Goal: Communication & Community: Share content

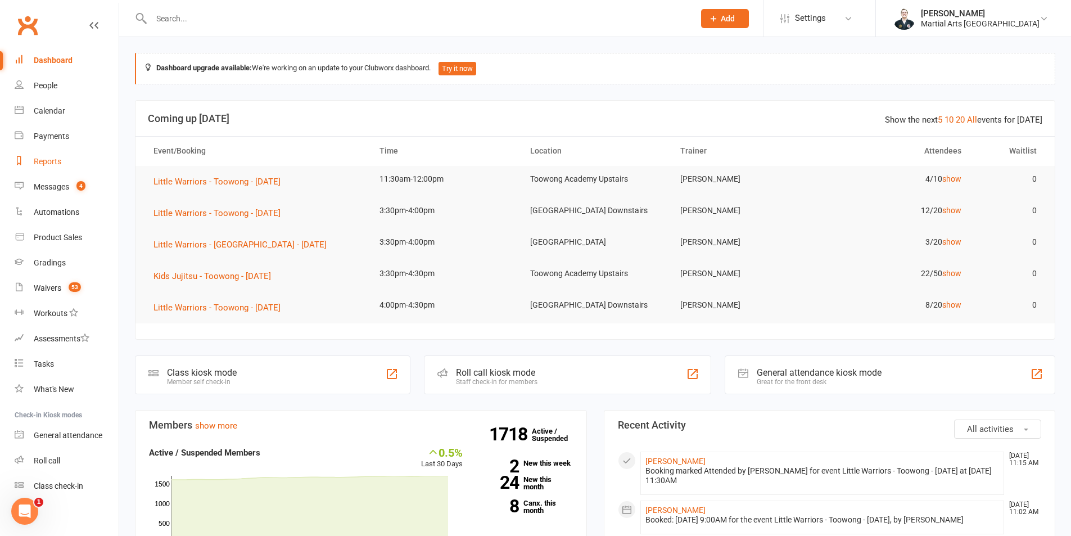
click at [58, 165] on div "Reports" at bounding box center [48, 161] width 28 height 9
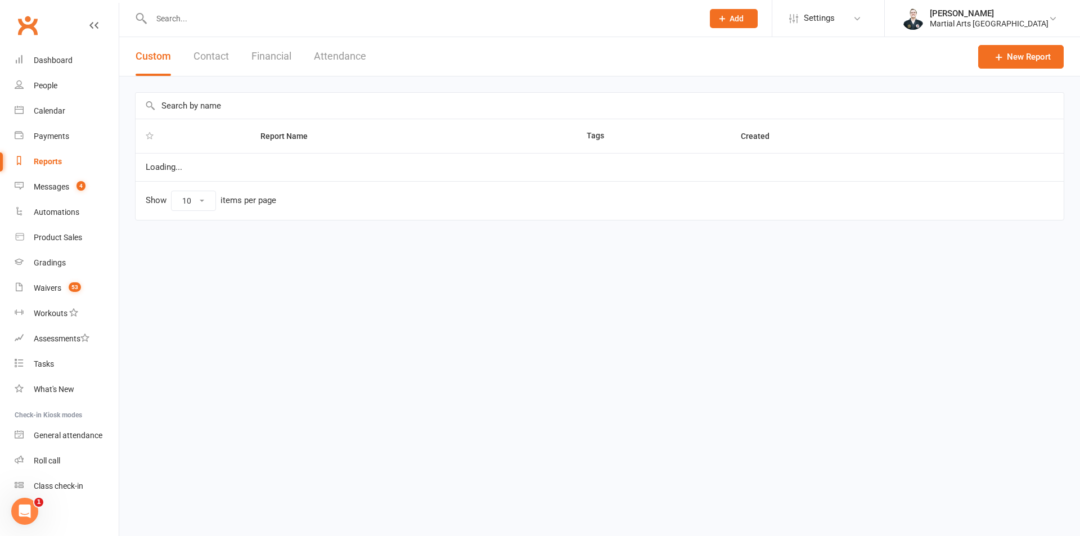
select select "100"
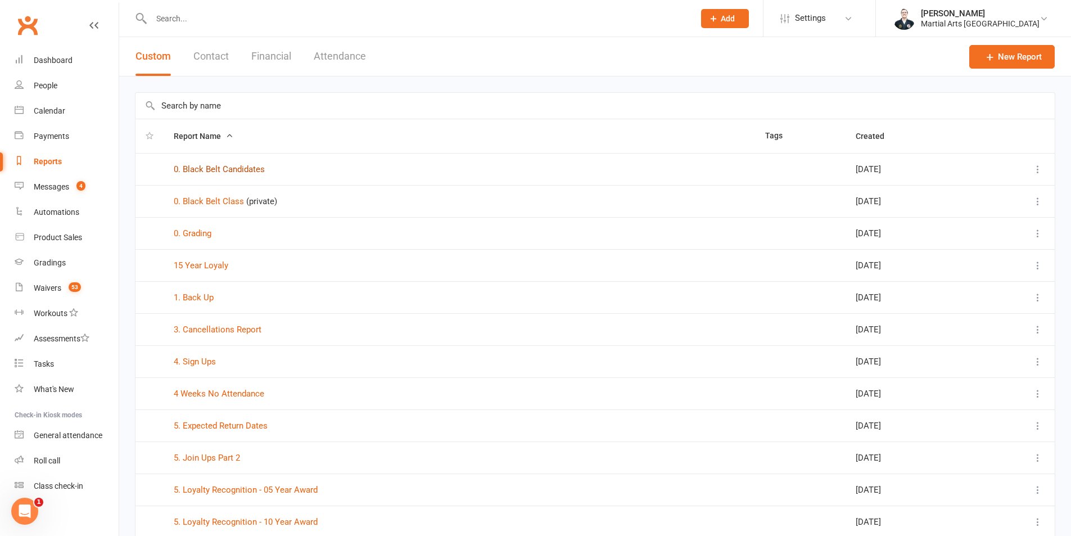
click at [244, 170] on link "0. Black Belt Candidates" at bounding box center [219, 169] width 91 height 10
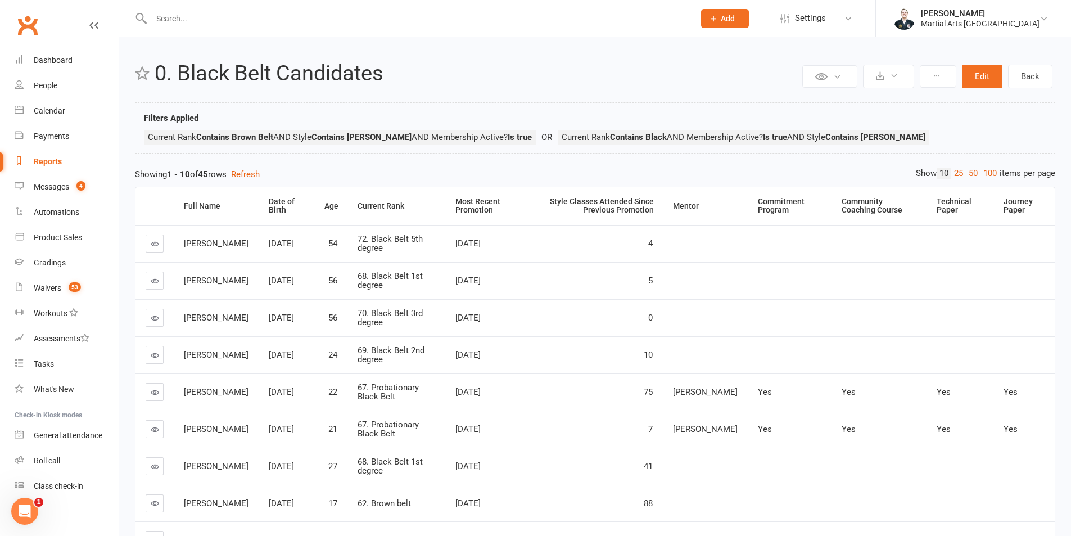
click at [958, 67] on div "Private Report Only visible by me Public Report Visible to everyone at gym Expo…" at bounding box center [928, 76] width 256 height 29
click at [946, 71] on button at bounding box center [938, 76] width 37 height 22
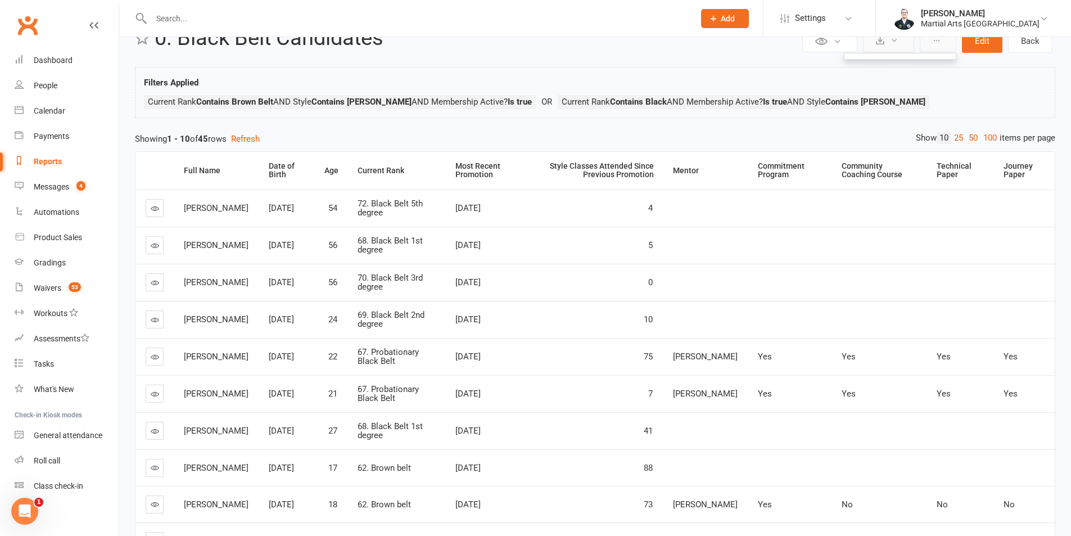
scroll to position [45, 0]
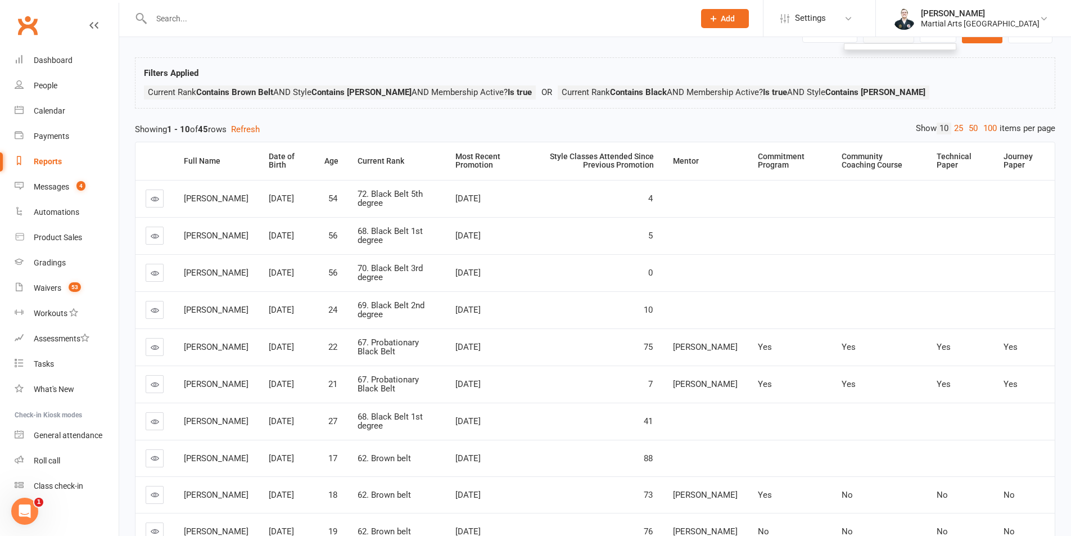
click at [895, 81] on div "Filters Applied Current Rank Contains Brown Belt AND Style Contains Ronin AND M…" at bounding box center [595, 85] width 902 height 39
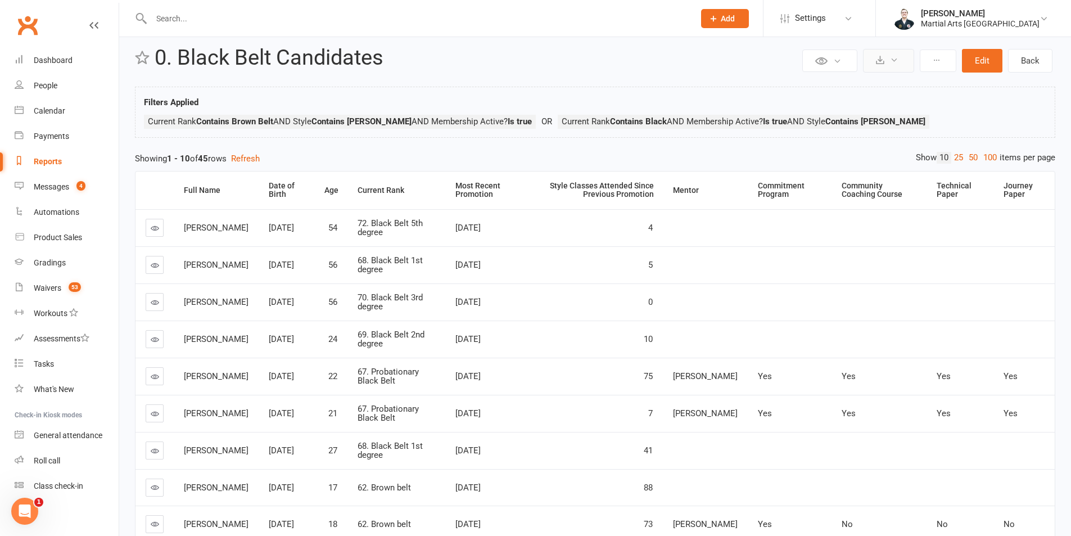
scroll to position [0, 0]
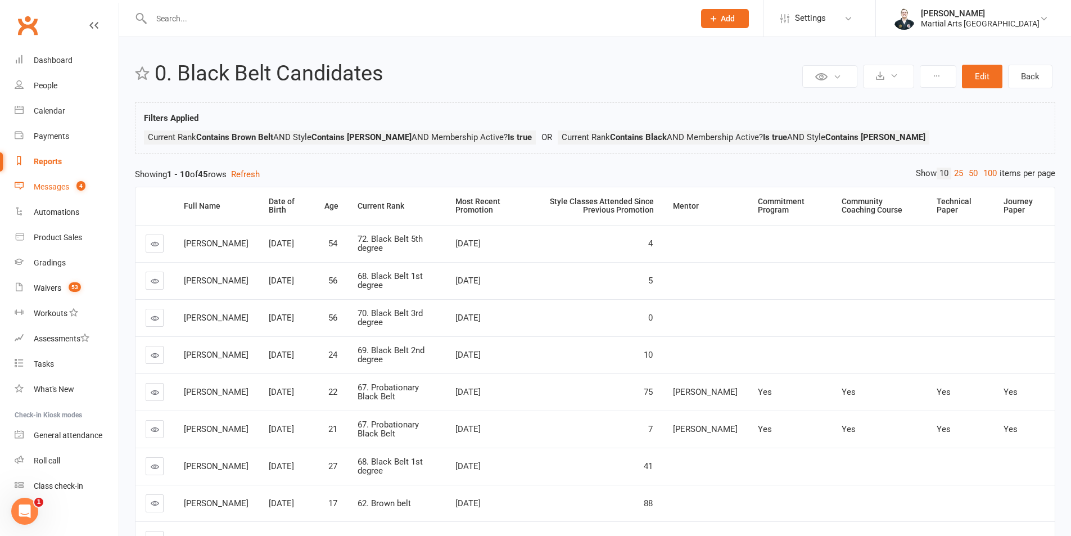
click at [51, 186] on div "Messages" at bounding box center [51, 186] width 35 height 9
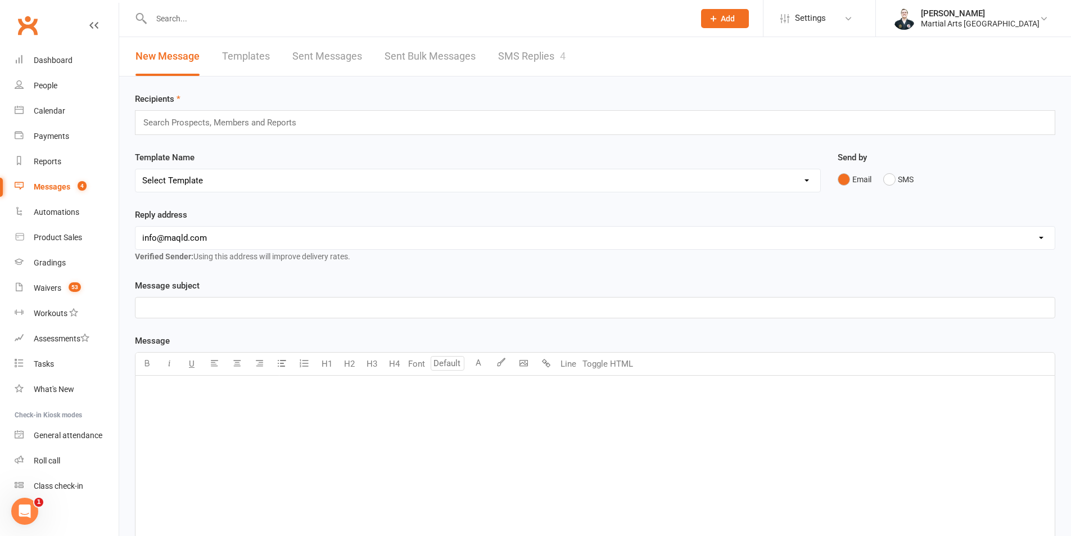
click at [186, 110] on div "Recipients Search Prospects, Members and Reports" at bounding box center [595, 113] width 920 height 43
click at [192, 116] on input "text" at bounding box center [224, 122] width 165 height 15
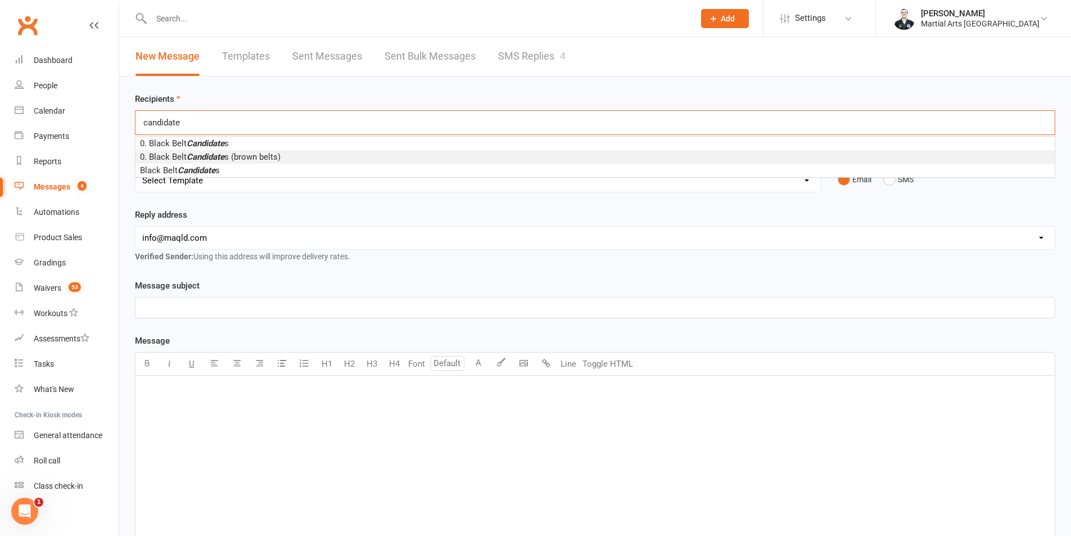
type input "candidate"
click at [221, 155] on em "Candidate" at bounding box center [206, 157] width 38 height 10
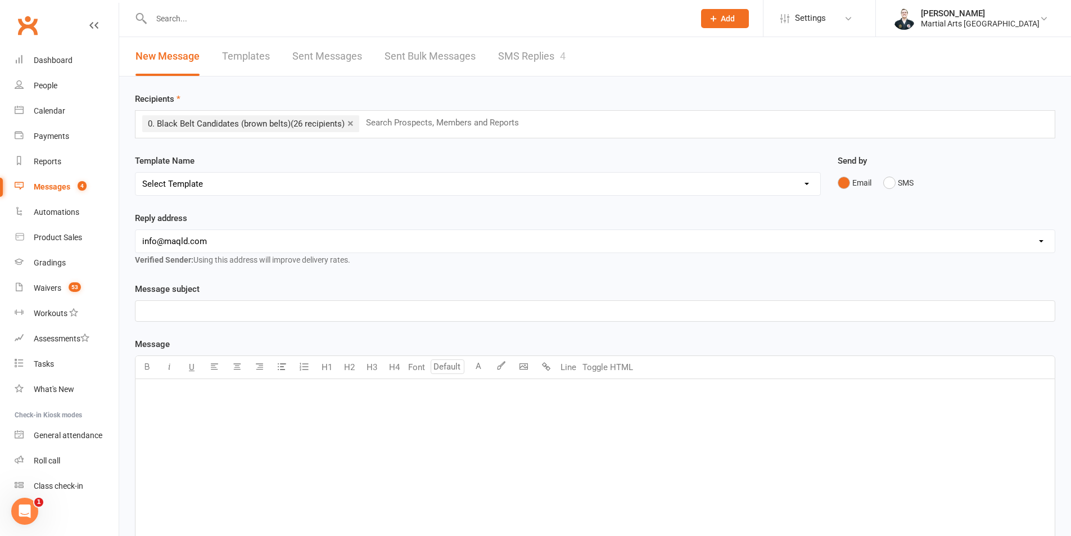
click at [324, 191] on select "Select Template [Email] Black Belt 1st degree [Email] Bushido Seminar [Email] K…" at bounding box center [478, 184] width 685 height 22
click at [349, 165] on div "Template Name Select Template [Email] Black Belt 1st degree [Email] Bushido Sem…" at bounding box center [478, 175] width 686 height 42
click at [229, 241] on select "[EMAIL_ADDRESS][DOMAIN_NAME] [EMAIL_ADDRESS][DOMAIN_NAME] [EMAIL_ADDRESS][DOMAI…" at bounding box center [595, 241] width 919 height 22
select select "2"
click at [136, 230] on select "[EMAIL_ADDRESS][DOMAIN_NAME] [EMAIL_ADDRESS][DOMAIN_NAME] [EMAIL_ADDRESS][DOMAI…" at bounding box center [595, 241] width 919 height 22
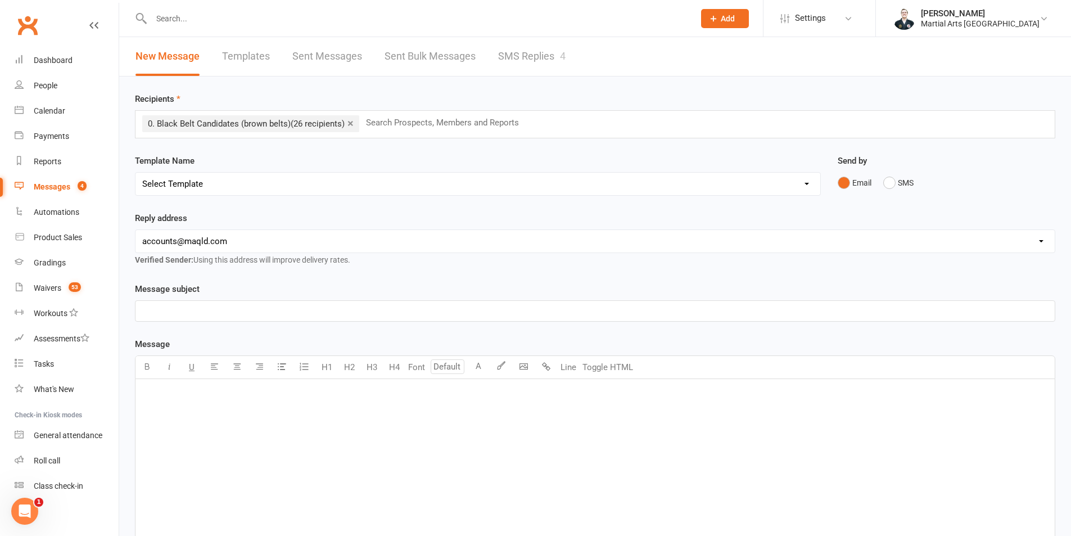
click at [199, 302] on div "﻿" at bounding box center [595, 311] width 919 height 20
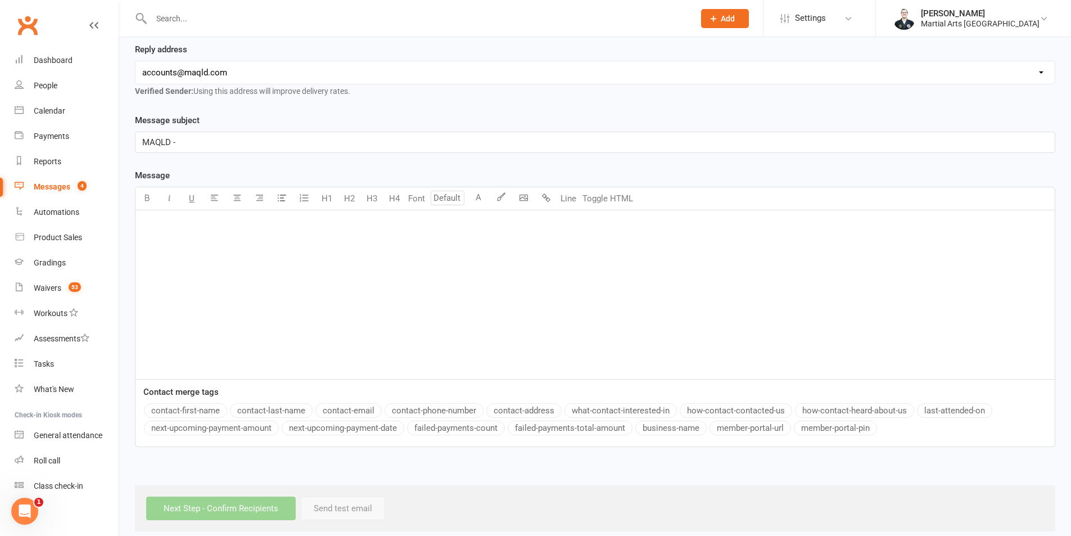
scroll to position [180, 0]
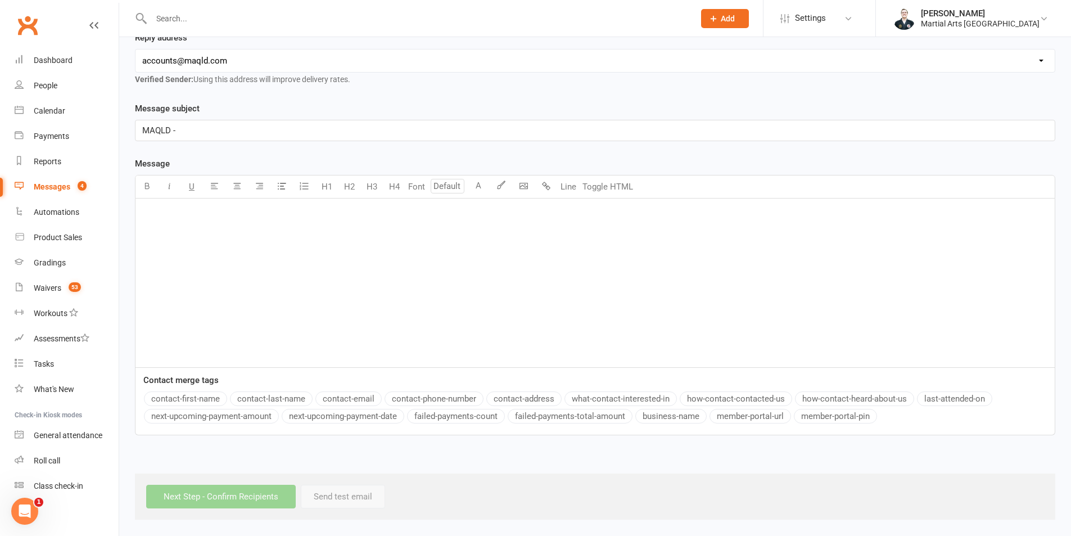
click at [201, 391] on button "contact-first-name" at bounding box center [185, 398] width 83 height 15
click at [260, 396] on button "contact-last-name" at bounding box center [271, 398] width 83 height 15
click at [275, 349] on div "﻿" at bounding box center [595, 282] width 919 height 169
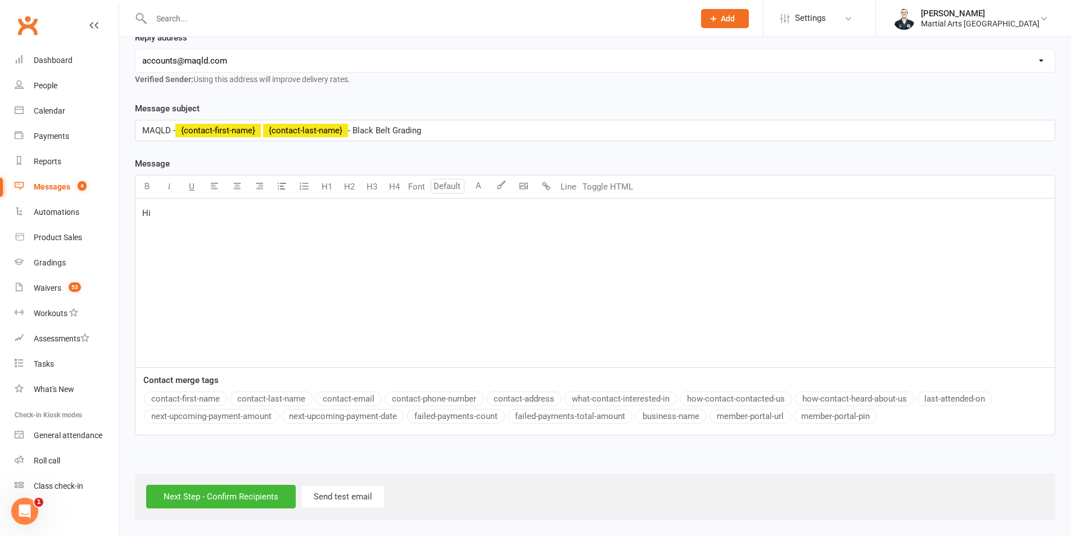
click at [204, 398] on button "contact-first-name" at bounding box center [185, 398] width 83 height 15
click at [260, 285] on div "Hi ﻿ {contact-first-name} , ﻿ ﻿" at bounding box center [595, 282] width 919 height 169
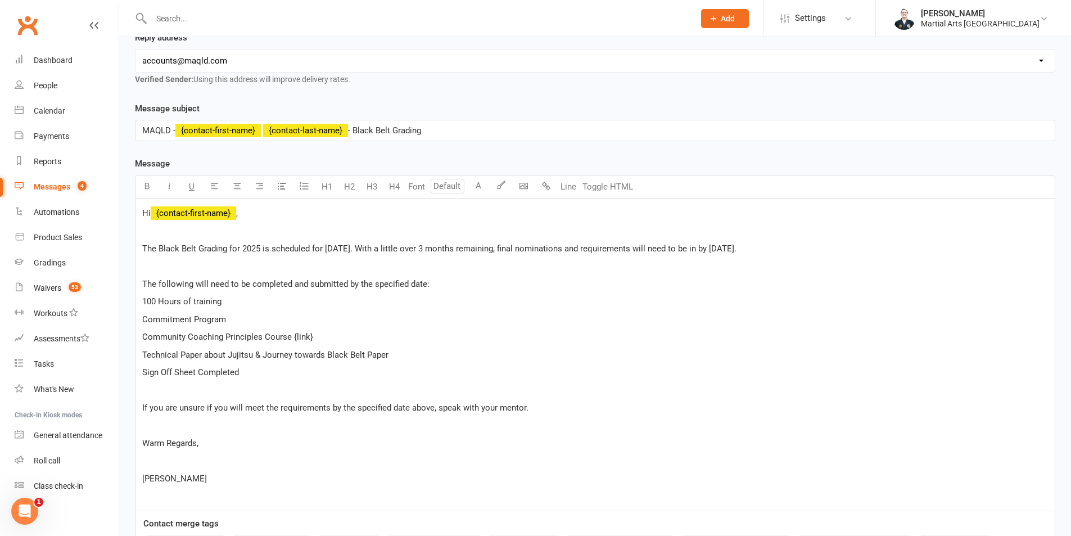
click at [189, 267] on p "﻿" at bounding box center [595, 265] width 906 height 13
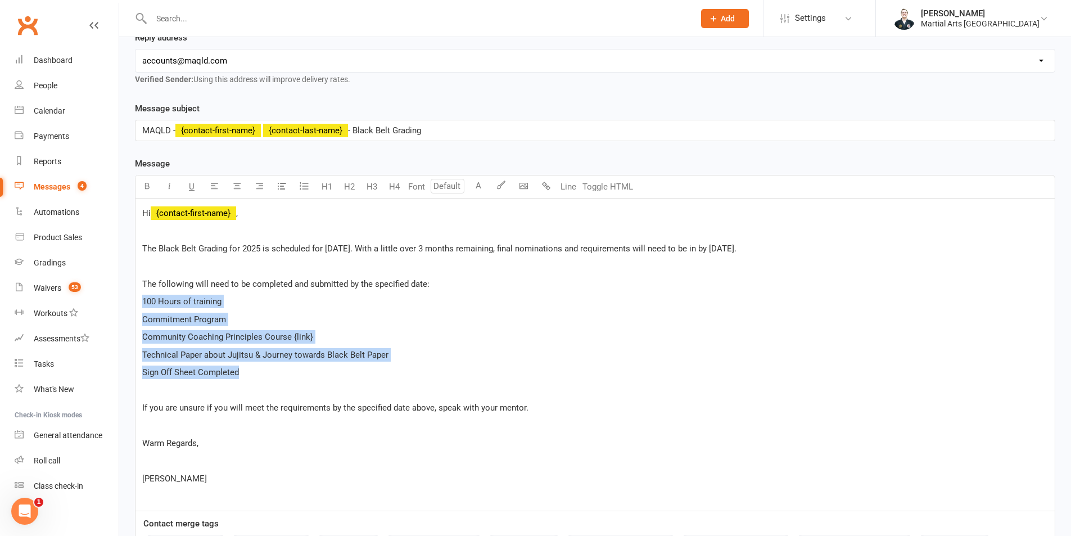
drag, startPoint x: 142, startPoint y: 295, endPoint x: 310, endPoint y: 332, distance: 172.7
click at [250, 369] on div "Hi ﻿ {contact-first-name} , ﻿ The Black Belt Grading for 2025 is scheduled for …" at bounding box center [595, 354] width 919 height 312
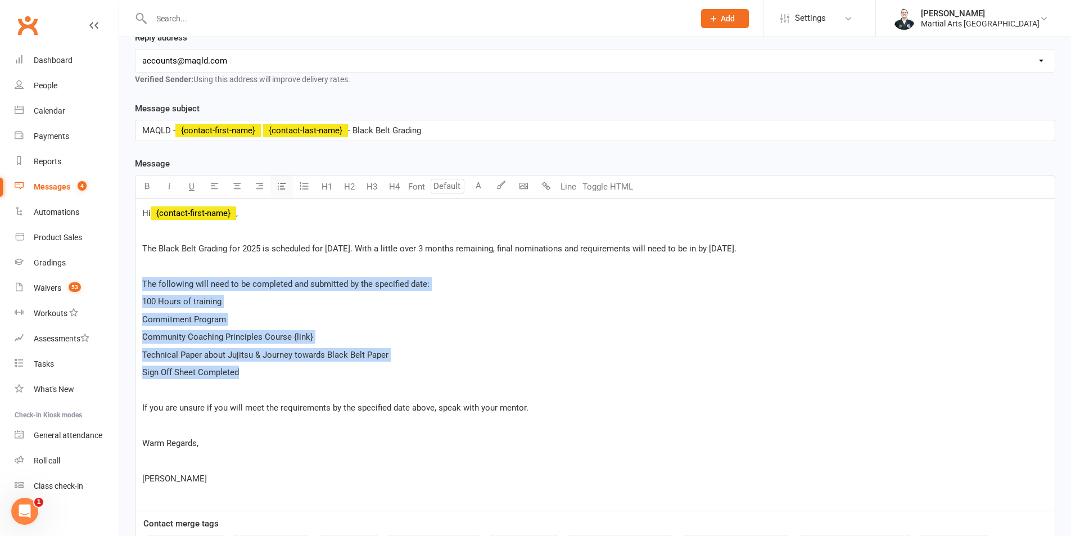
click at [282, 192] on button "button" at bounding box center [281, 186] width 22 height 22
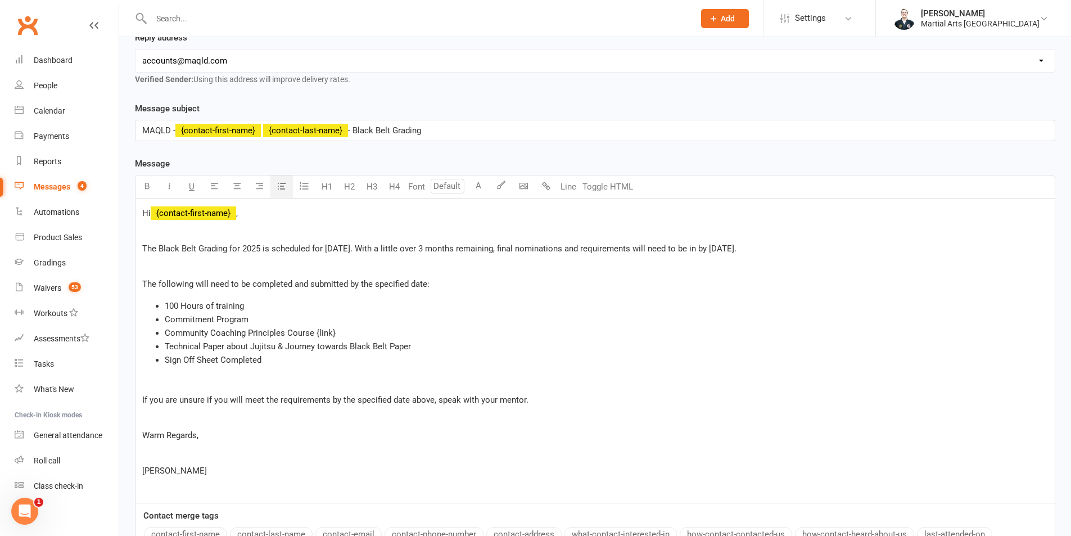
click at [177, 391] on div "Hi ﻿ {contact-first-name} , ﻿ The Black Belt Grading for 2025 is scheduled for …" at bounding box center [595, 350] width 919 height 304
click at [147, 420] on p "﻿" at bounding box center [595, 417] width 906 height 13
click at [152, 457] on p "﻿" at bounding box center [595, 452] width 906 height 13
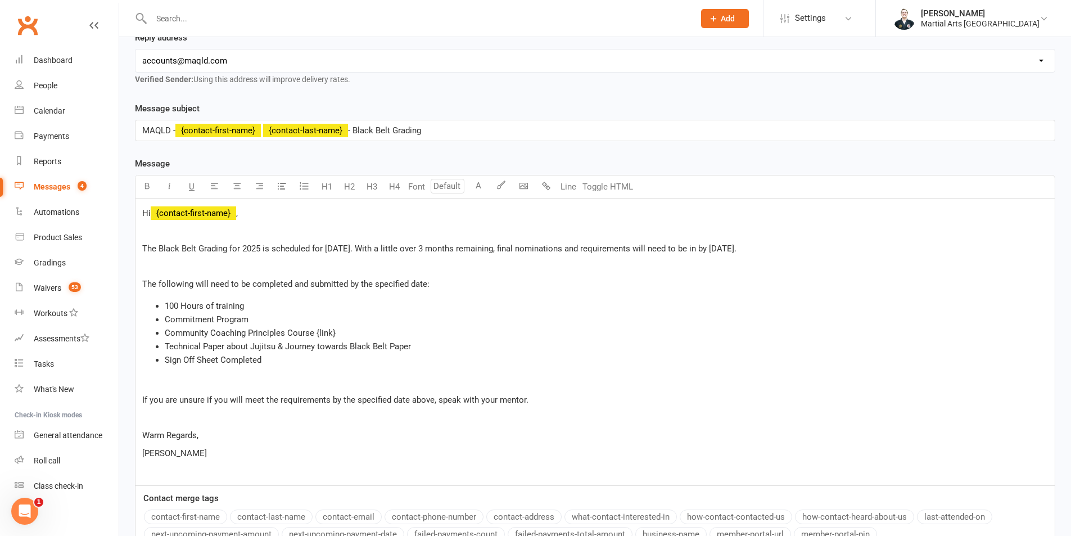
click at [336, 332] on li "Community Coaching Principles Course {link}" at bounding box center [606, 332] width 883 height 13
click at [147, 179] on button "button" at bounding box center [147, 186] width 22 height 22
click at [484, 321] on li "Commitment Program" at bounding box center [606, 319] width 883 height 13
click at [219, 383] on p "﻿" at bounding box center [595, 382] width 906 height 13
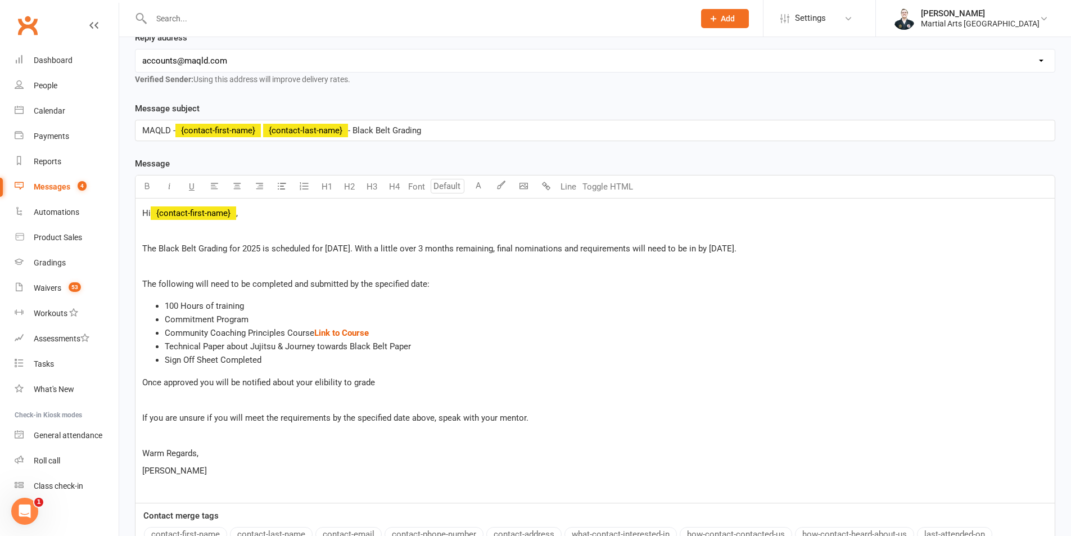
click at [333, 380] on span "Once approved you will be notified about your elibility to grade" at bounding box center [258, 382] width 233 height 10
click at [318, 385] on span "Once approved you will be notified about your elibility to grade" at bounding box center [258, 382] width 233 height 10
click at [320, 383] on span "Once approved you will be notified about your elibility to grade" at bounding box center [258, 382] width 233 height 10
drag, startPoint x: 327, startPoint y: 248, endPoint x: 418, endPoint y: 245, distance: 91.2
click at [418, 245] on span "The Black Belt Grading for 2025 is scheduled for [DATE]. With a little over 3 m…" at bounding box center [439, 248] width 594 height 10
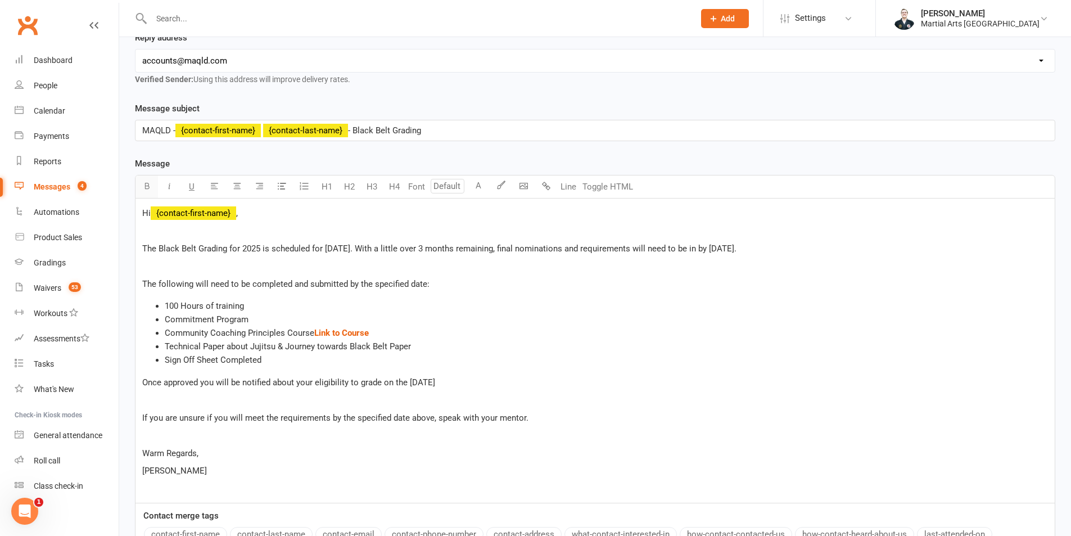
click at [139, 184] on button "button" at bounding box center [147, 186] width 22 height 22
drag, startPoint x: 779, startPoint y: 246, endPoint x: 794, endPoint y: 246, distance: 15.2
click at [734, 246] on span ". With a little over 3 months remaining, final nominations and requirements wil…" at bounding box center [541, 248] width 386 height 10
drag, startPoint x: 775, startPoint y: 246, endPoint x: 824, endPoint y: 251, distance: 49.2
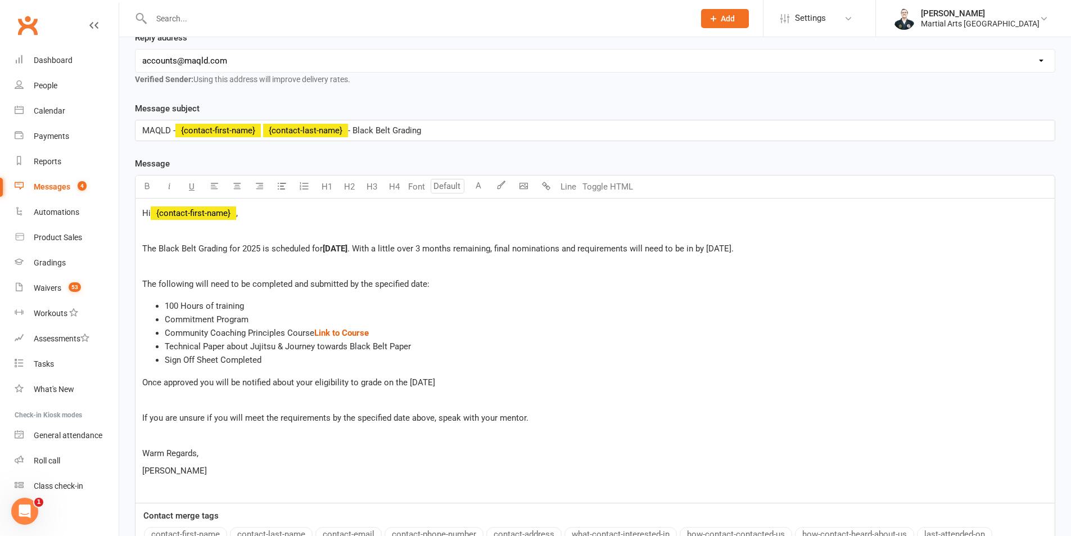
click at [734, 251] on span ". With a little over 3 months remaining, final nominations and requirements wil…" at bounding box center [541, 248] width 386 height 10
click at [151, 186] on button "button" at bounding box center [147, 186] width 22 height 22
click at [183, 189] on button "U" at bounding box center [191, 186] width 22 height 22
click at [543, 327] on li "Community Coaching Principles Course $ Link to Course $ ﻿" at bounding box center [606, 332] width 883 height 13
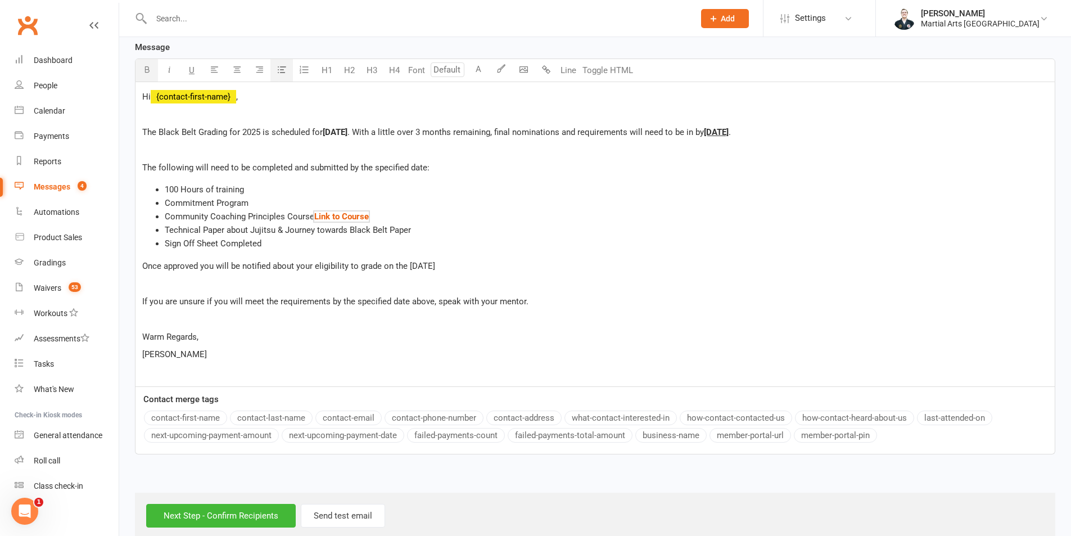
scroll to position [316, 0]
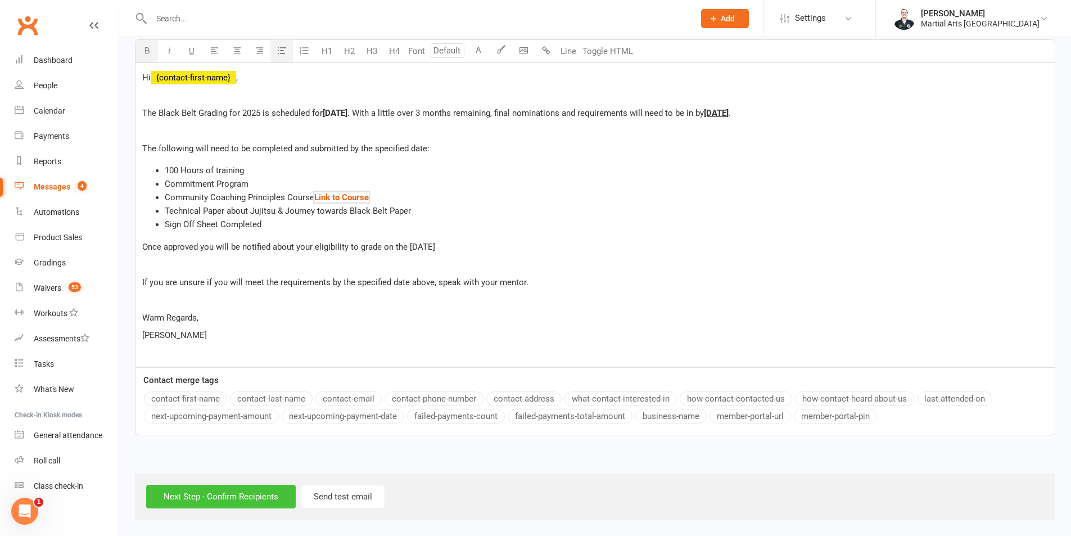
click at [239, 494] on input "Next Step - Confirm Recipients" at bounding box center [221, 497] width 150 height 24
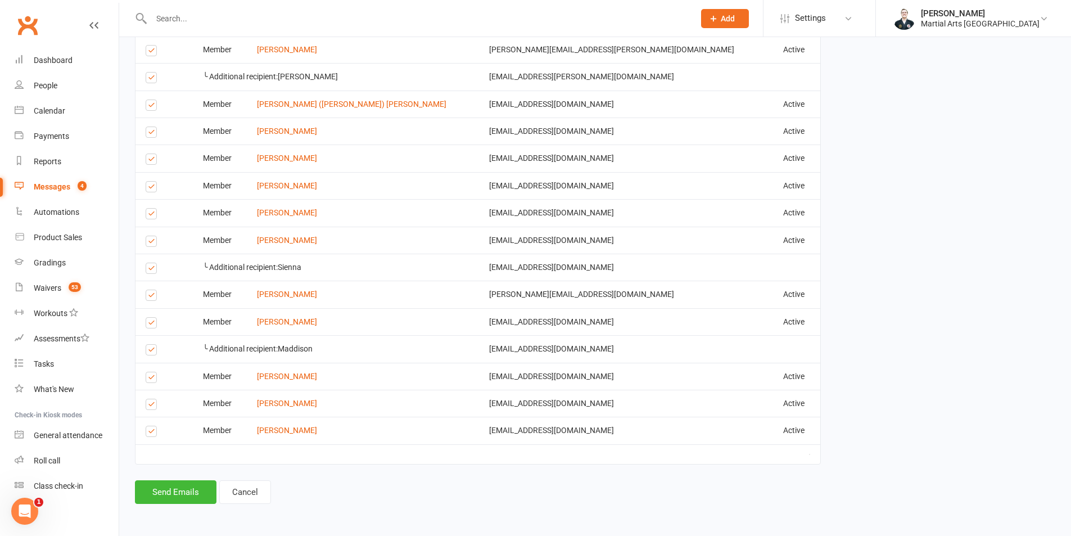
scroll to position [888, 0]
click at [192, 489] on button "Send Emails" at bounding box center [176, 492] width 82 height 24
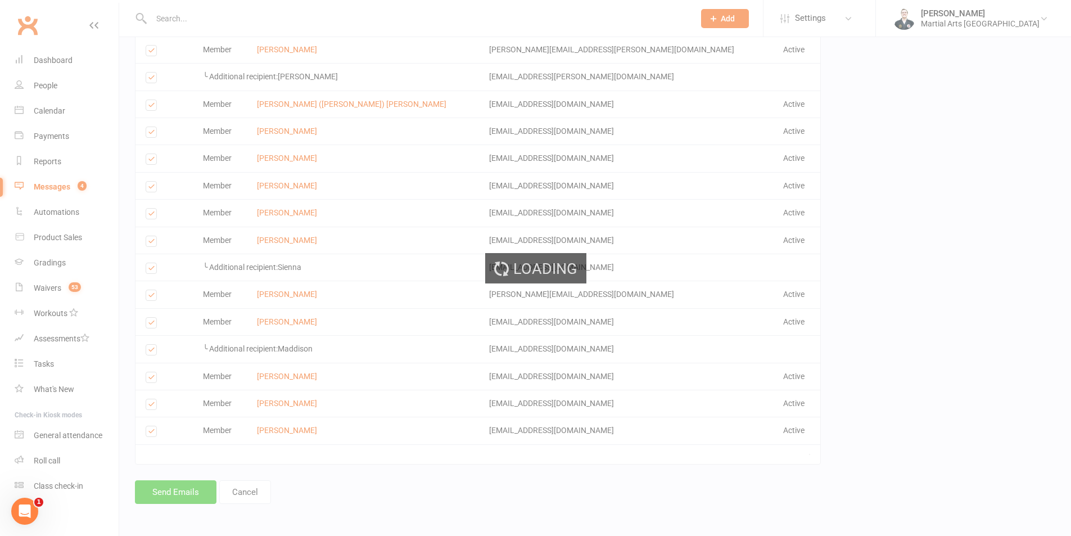
scroll to position [883, 0]
